Goal: Browse casually

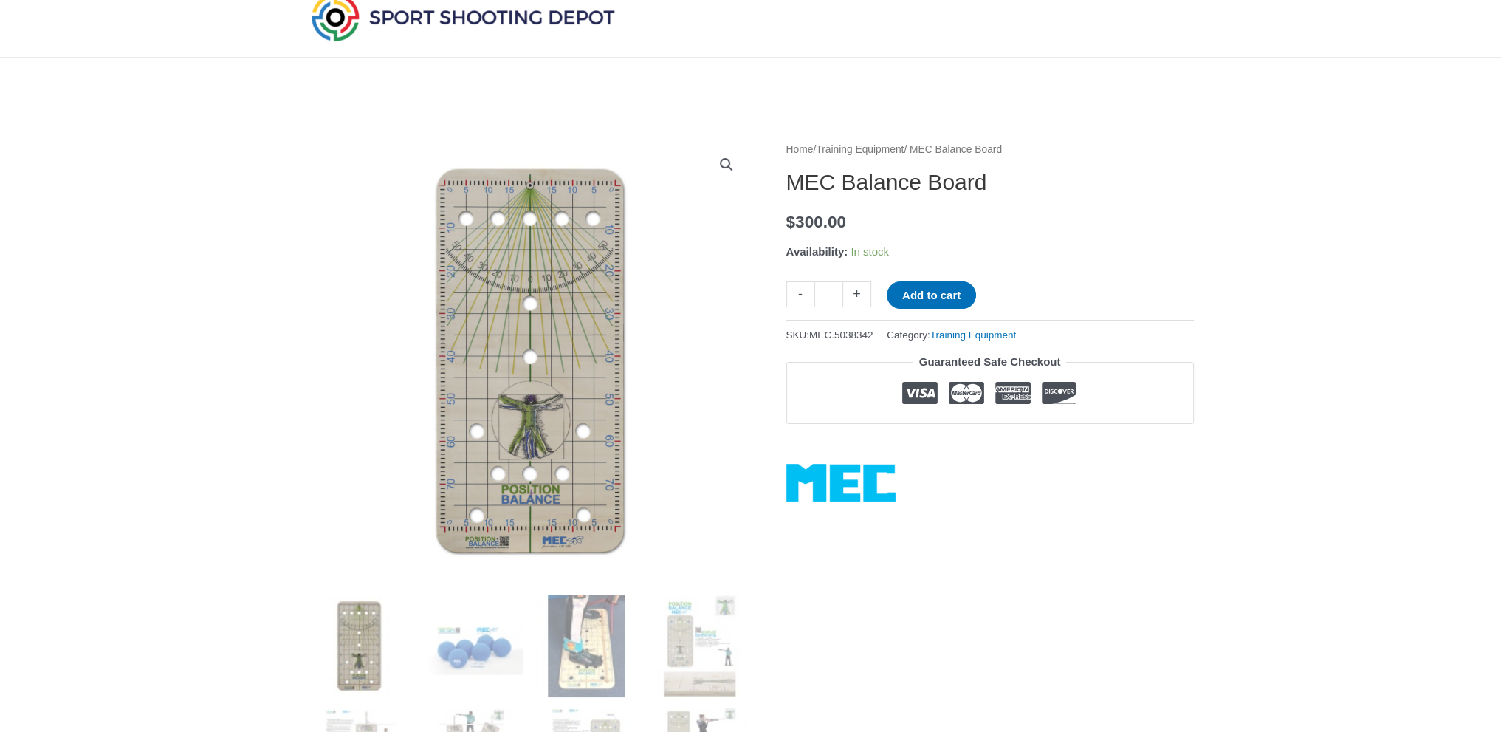
scroll to position [148, 0]
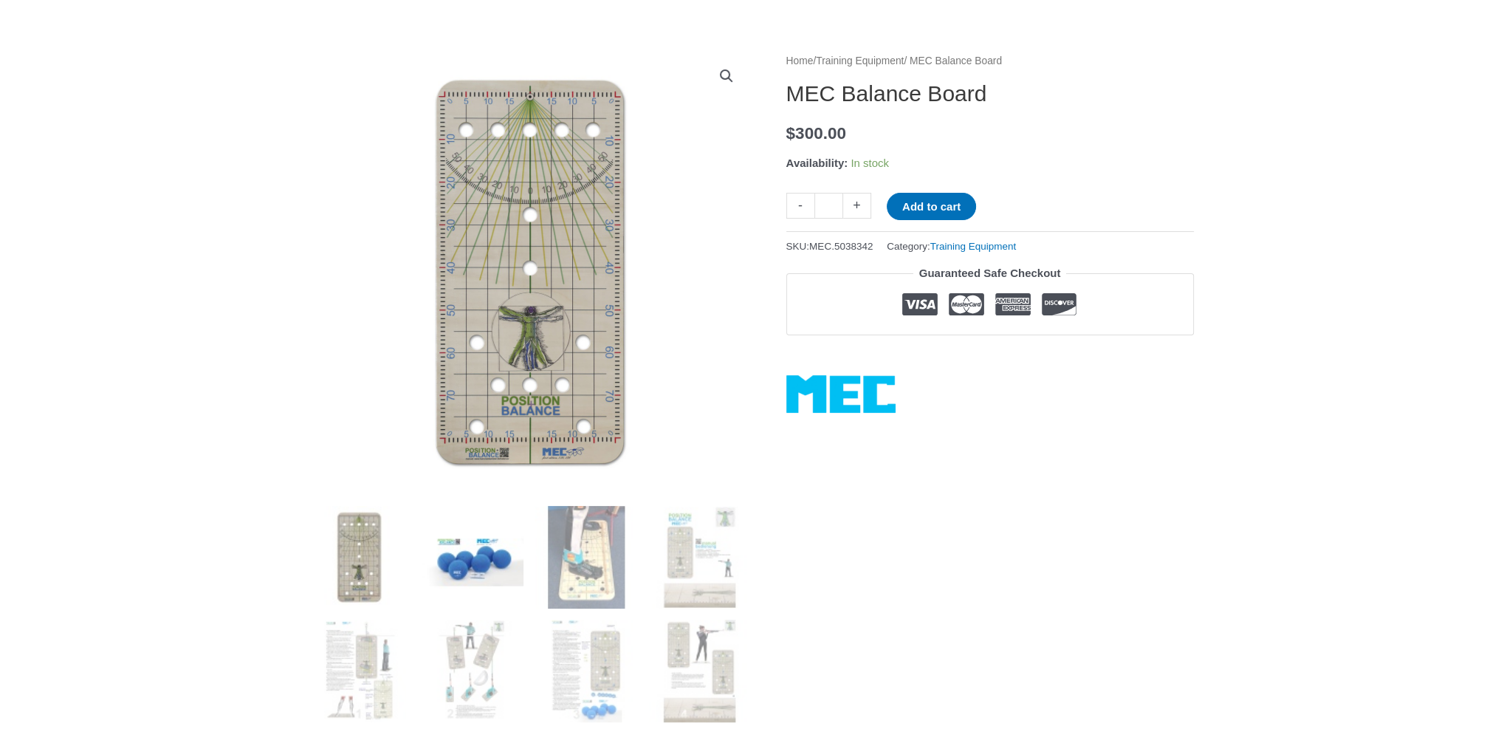
click at [458, 545] on img at bounding box center [472, 557] width 103 height 103
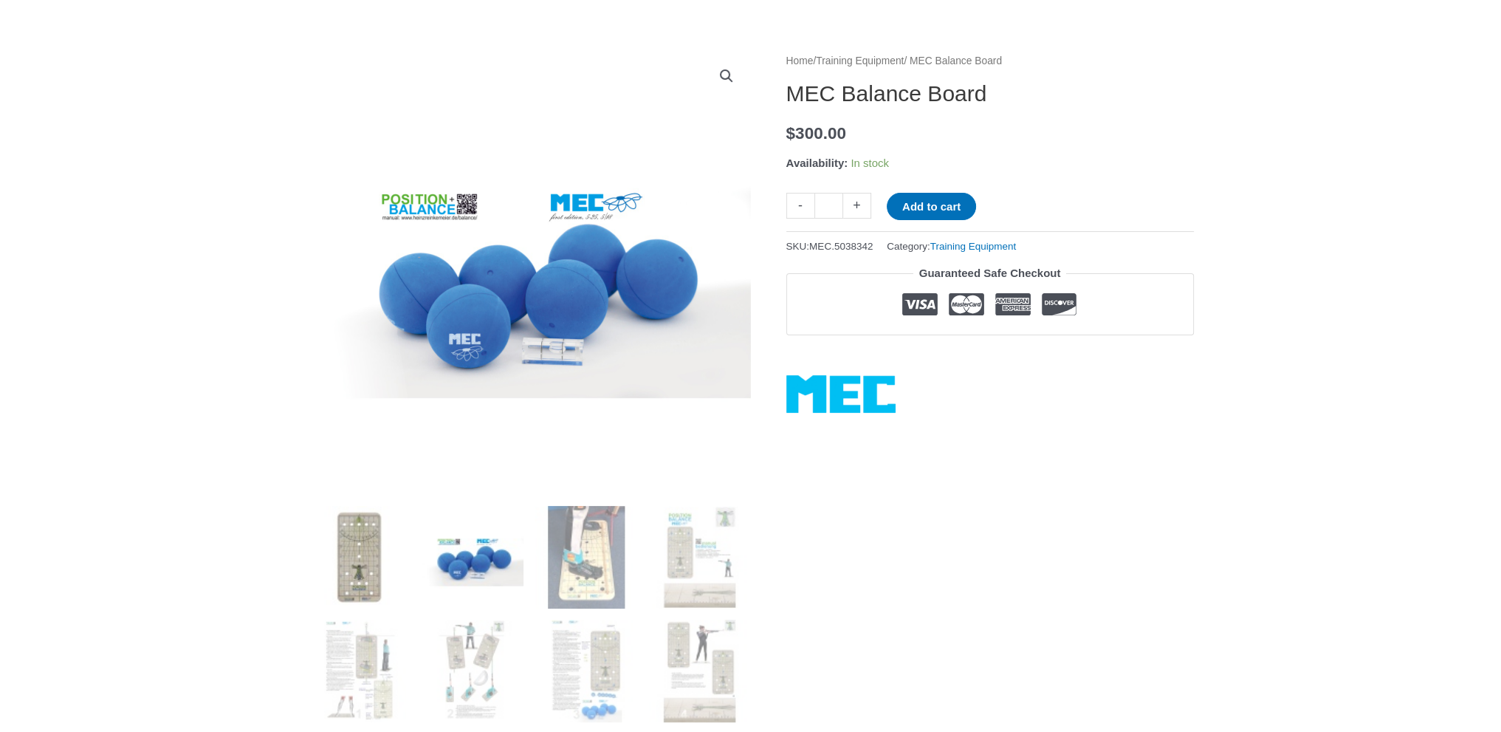
click at [362, 555] on img at bounding box center [359, 557] width 103 height 103
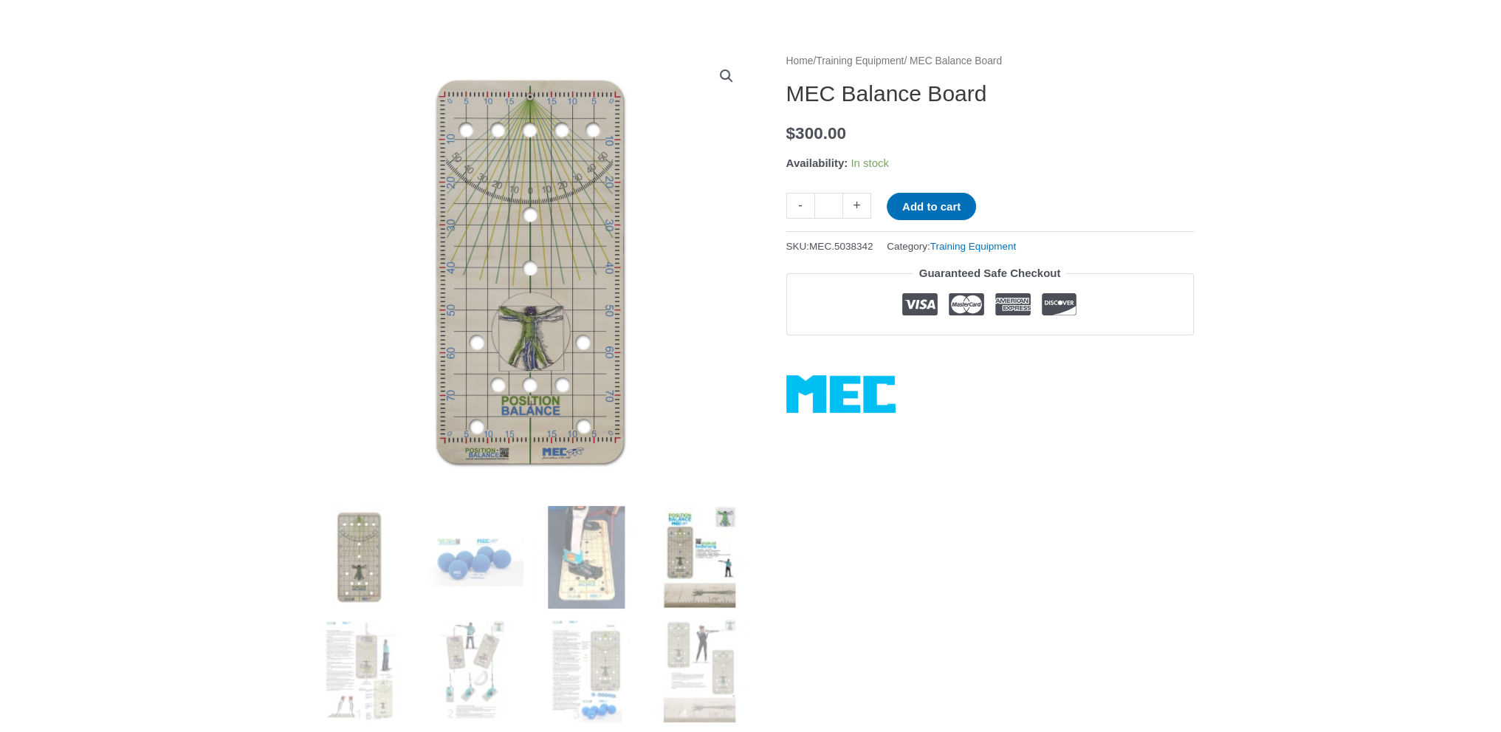
click at [697, 543] on img at bounding box center [699, 557] width 103 height 103
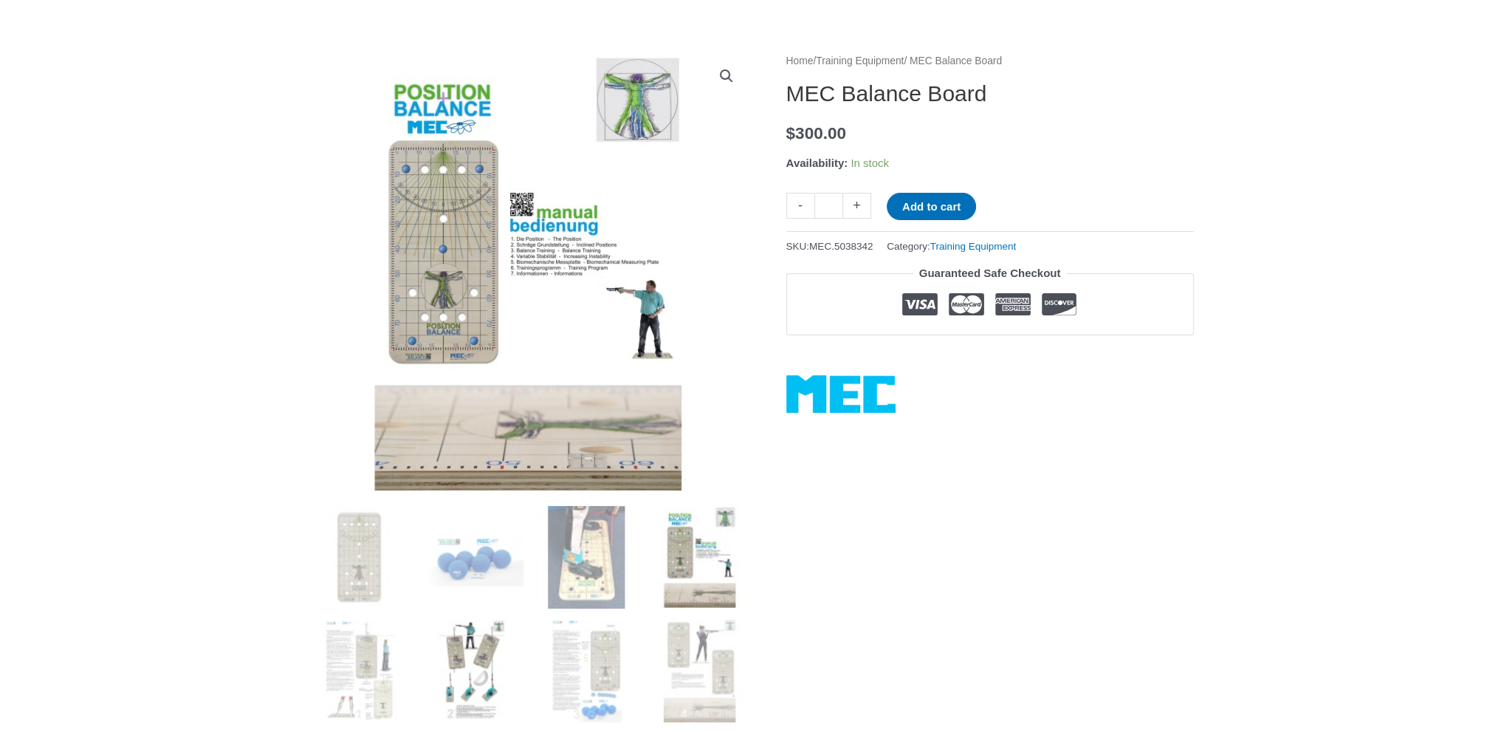
click at [480, 653] on img at bounding box center [472, 670] width 103 height 103
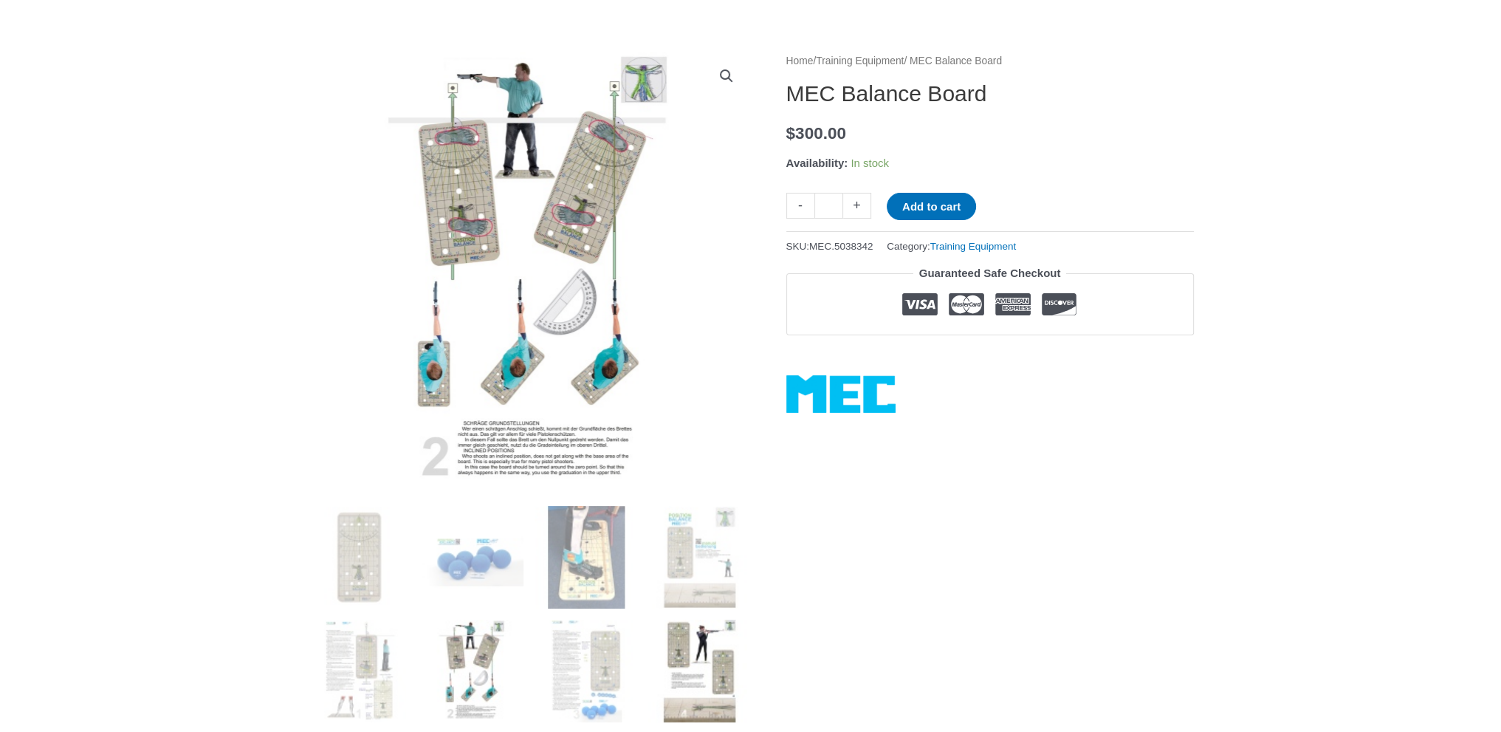
click at [698, 643] on img at bounding box center [699, 670] width 103 height 103
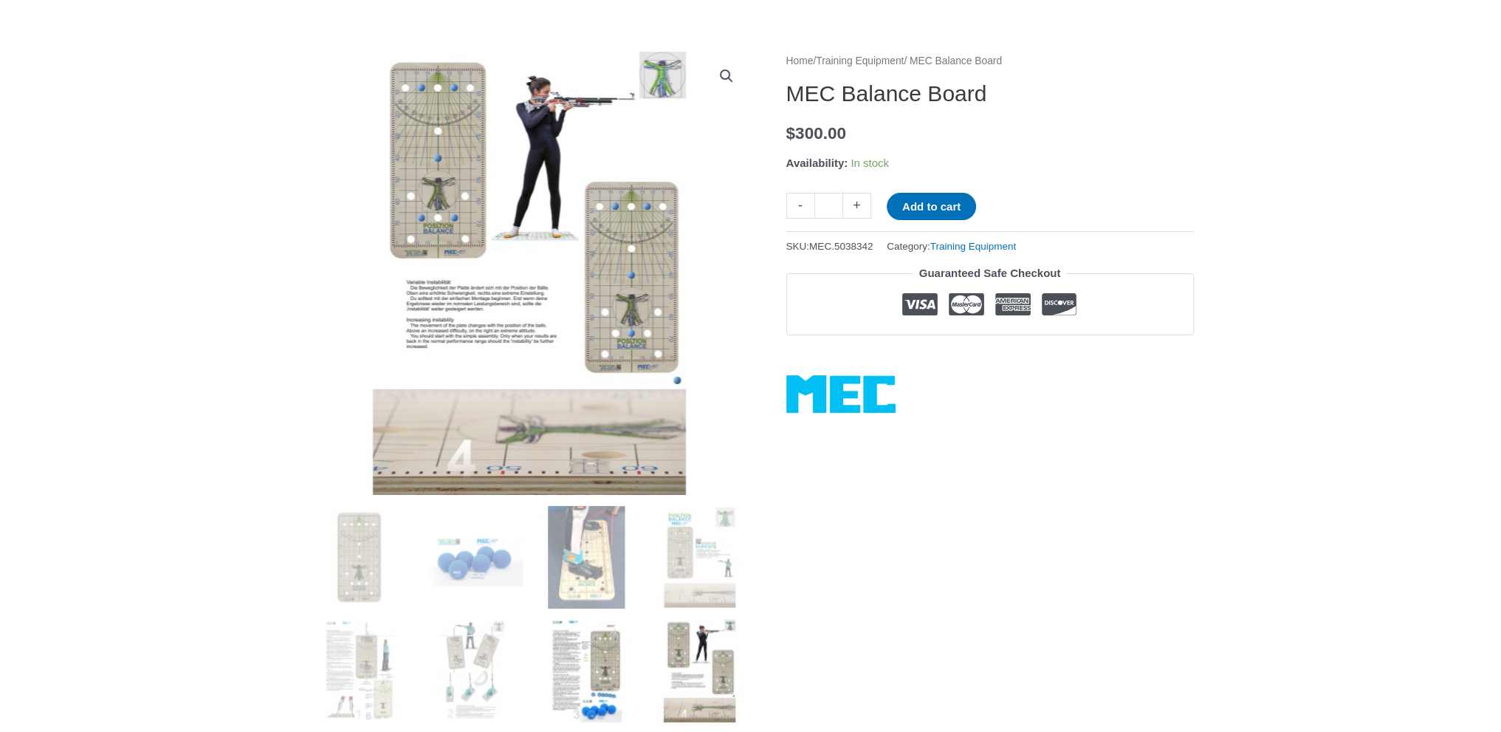
click at [611, 653] on img at bounding box center [586, 670] width 103 height 103
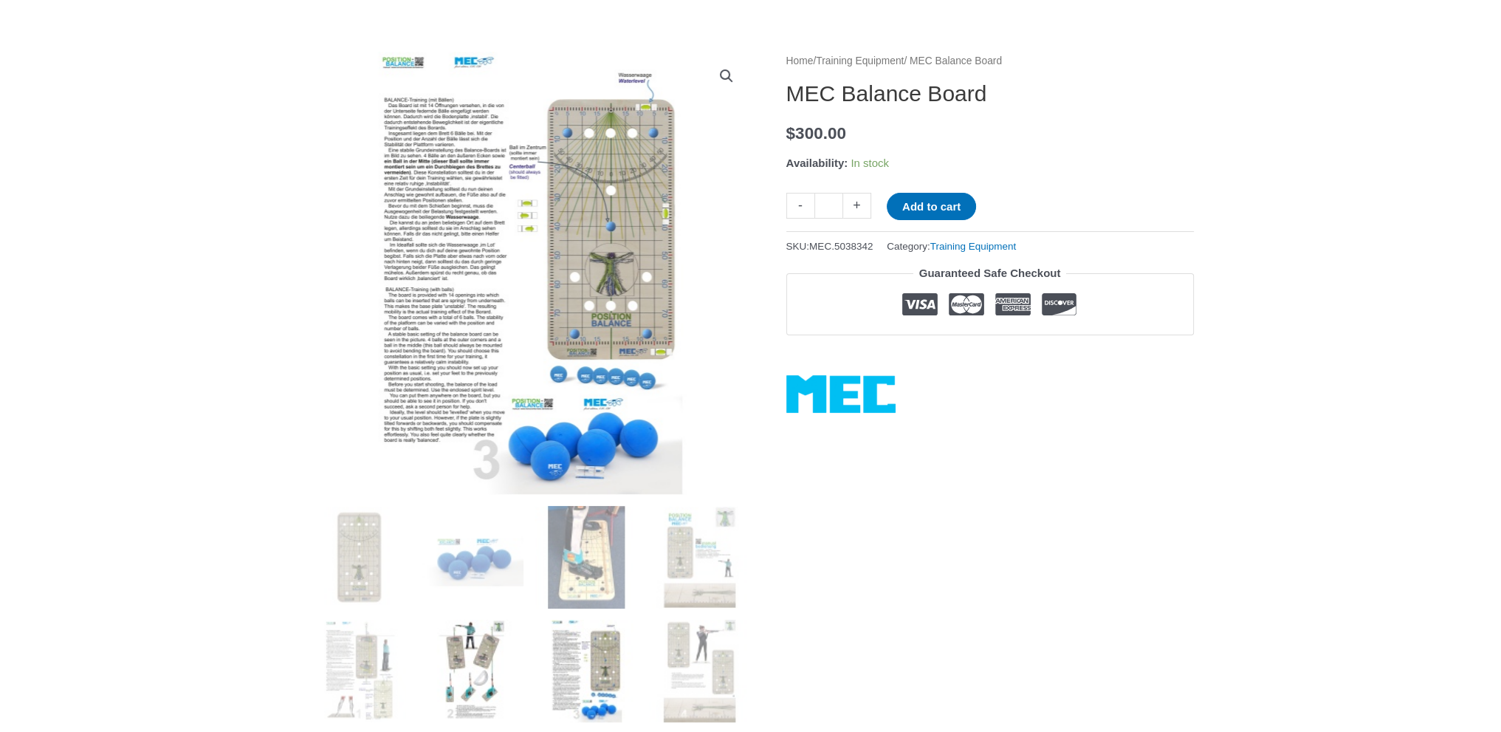
click at [501, 647] on img at bounding box center [472, 670] width 103 height 103
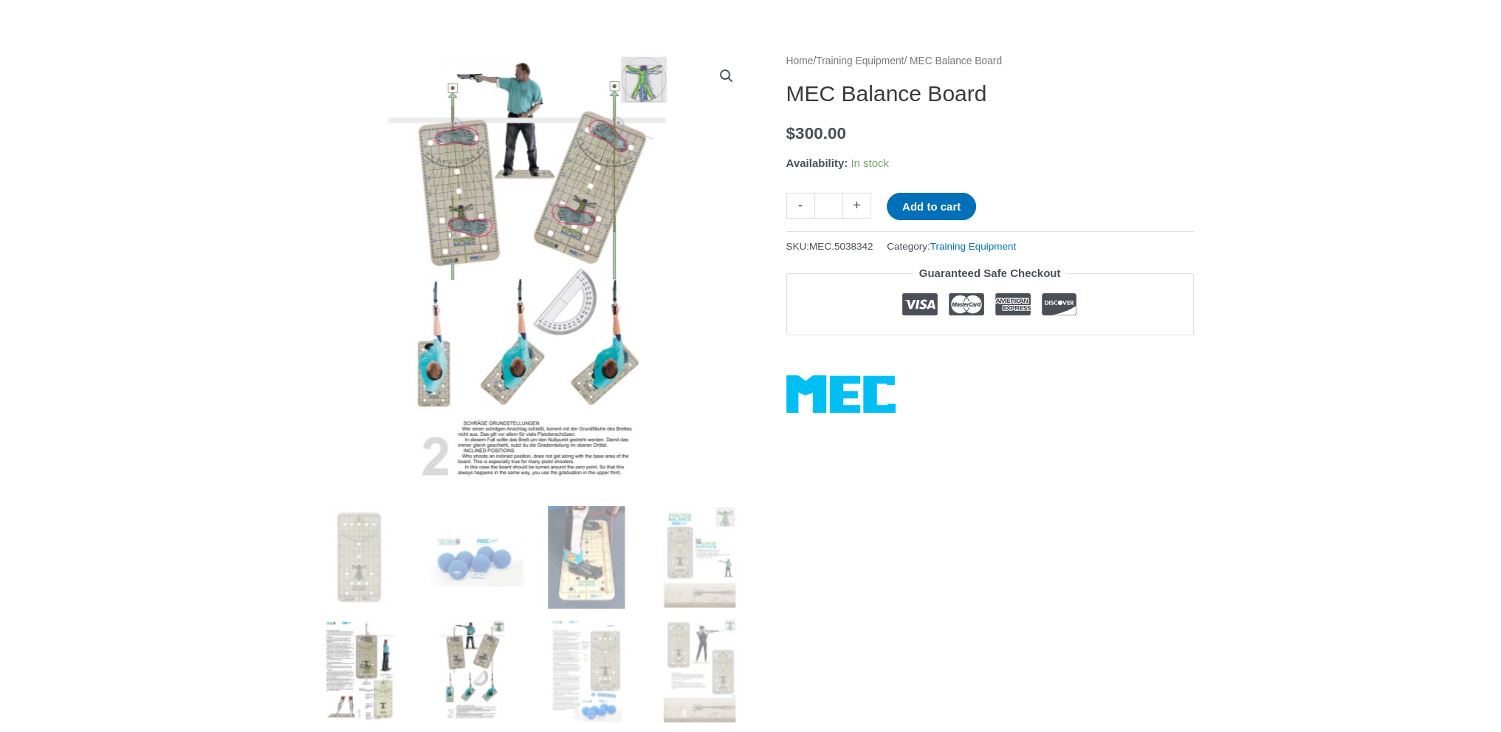
click at [369, 648] on img at bounding box center [359, 670] width 103 height 103
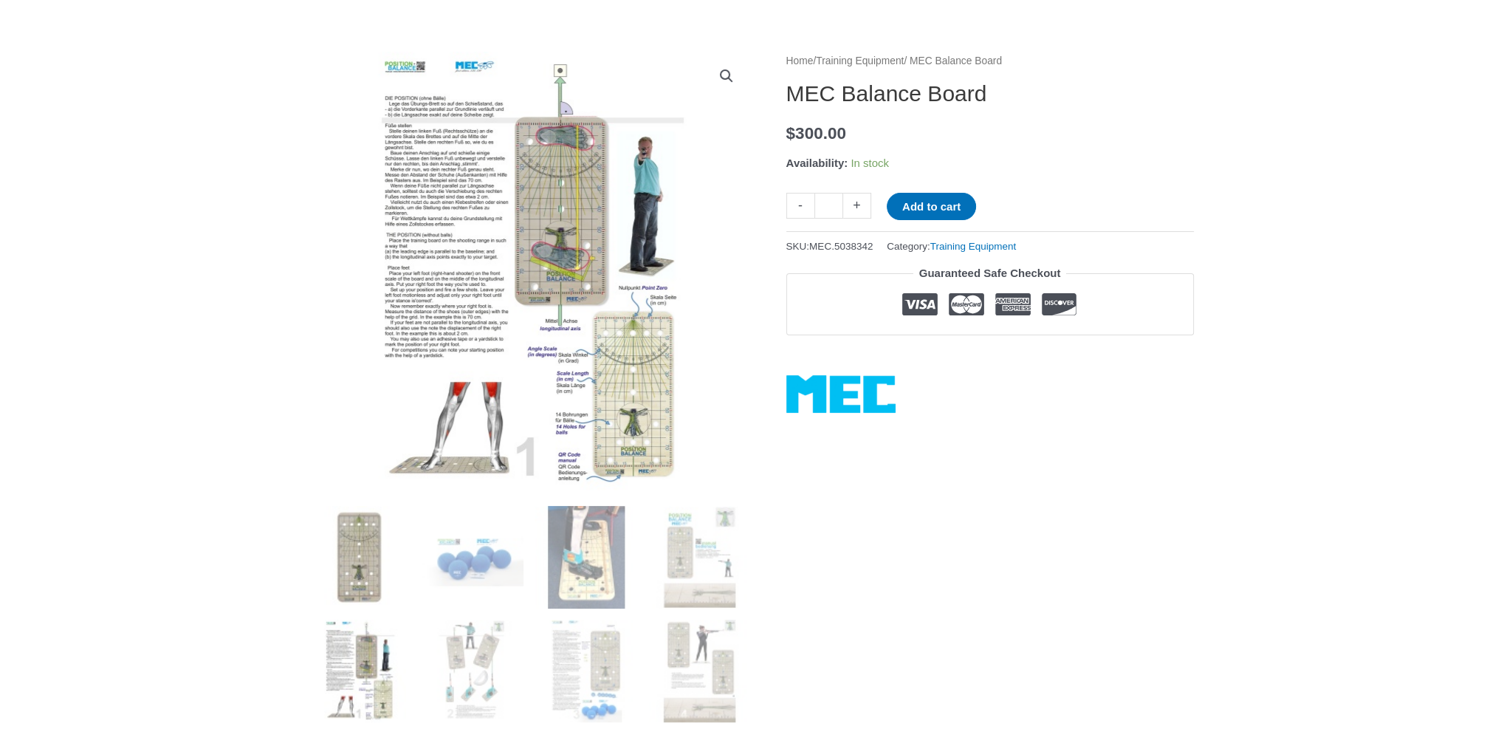
click at [357, 584] on img at bounding box center [359, 557] width 103 height 103
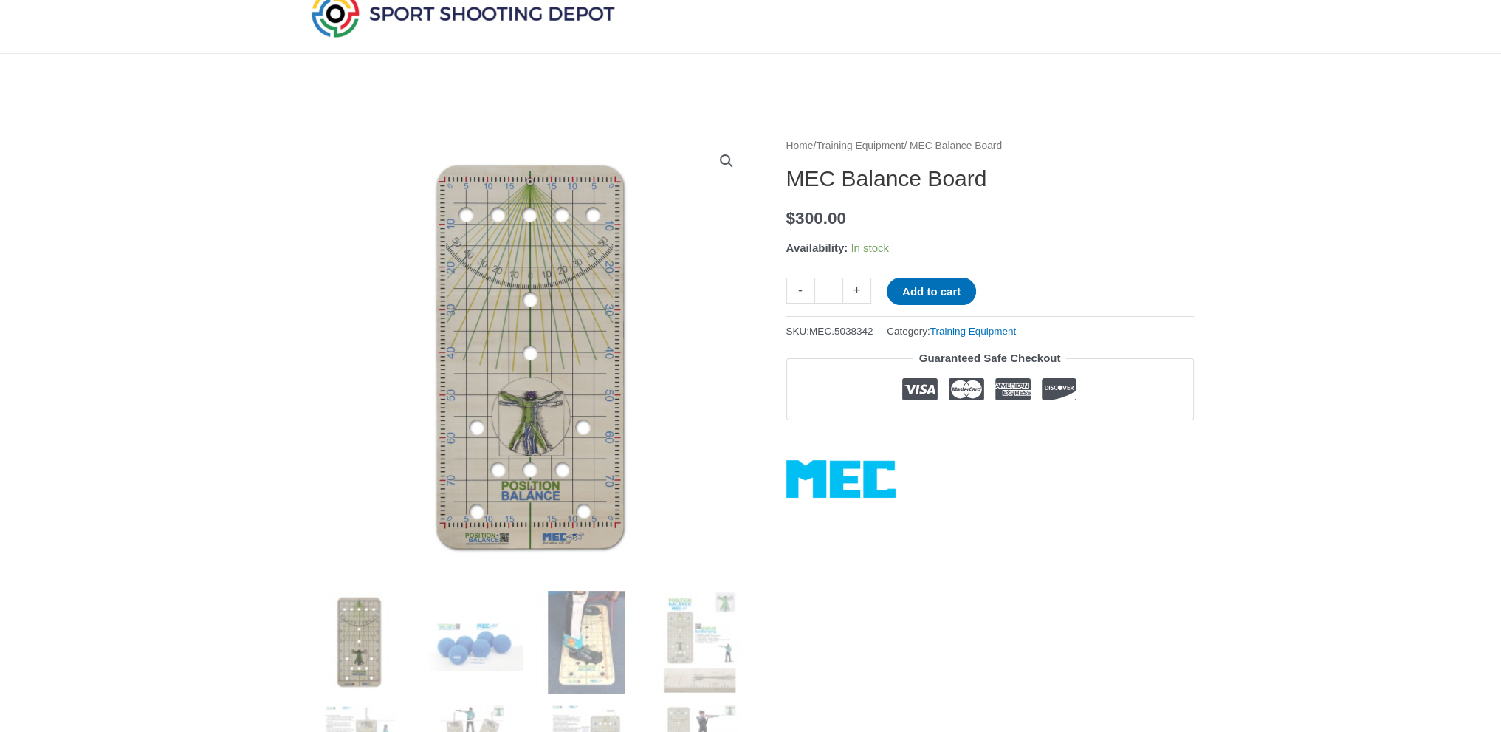
scroll to position [0, 0]
